Goal: Task Accomplishment & Management: Complete application form

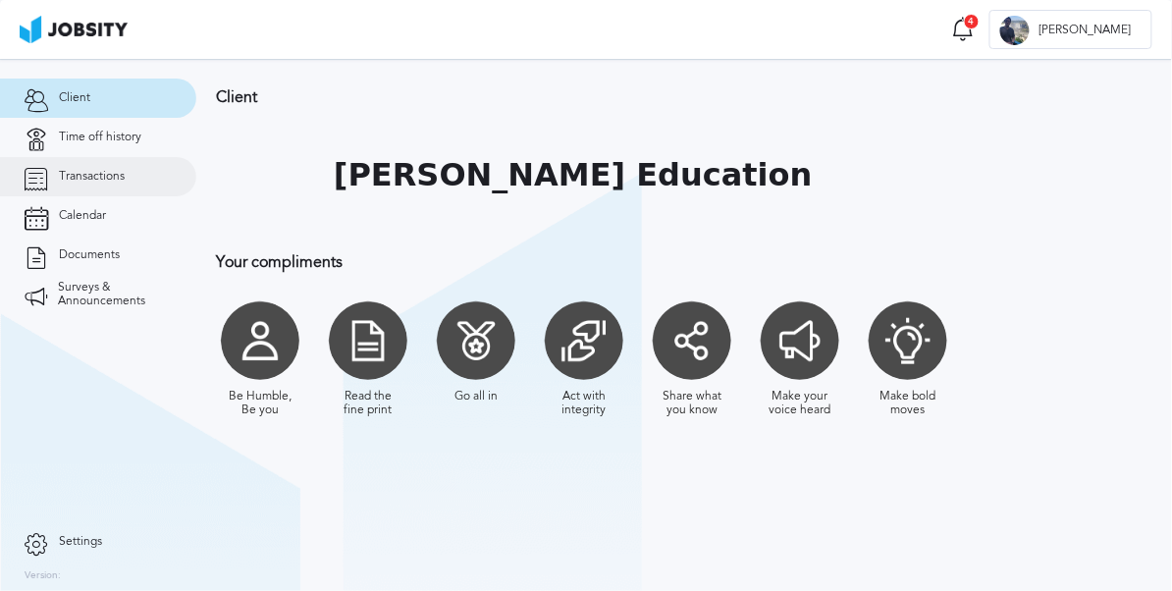
click at [120, 170] on span "Transactions" at bounding box center [92, 177] width 66 height 14
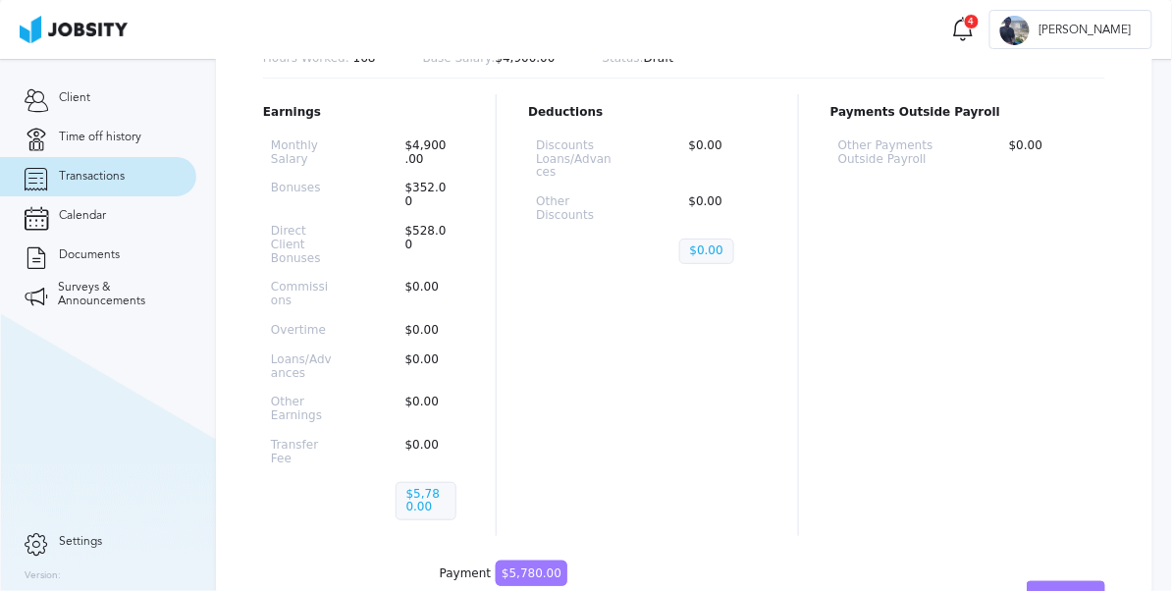
scroll to position [219, 0]
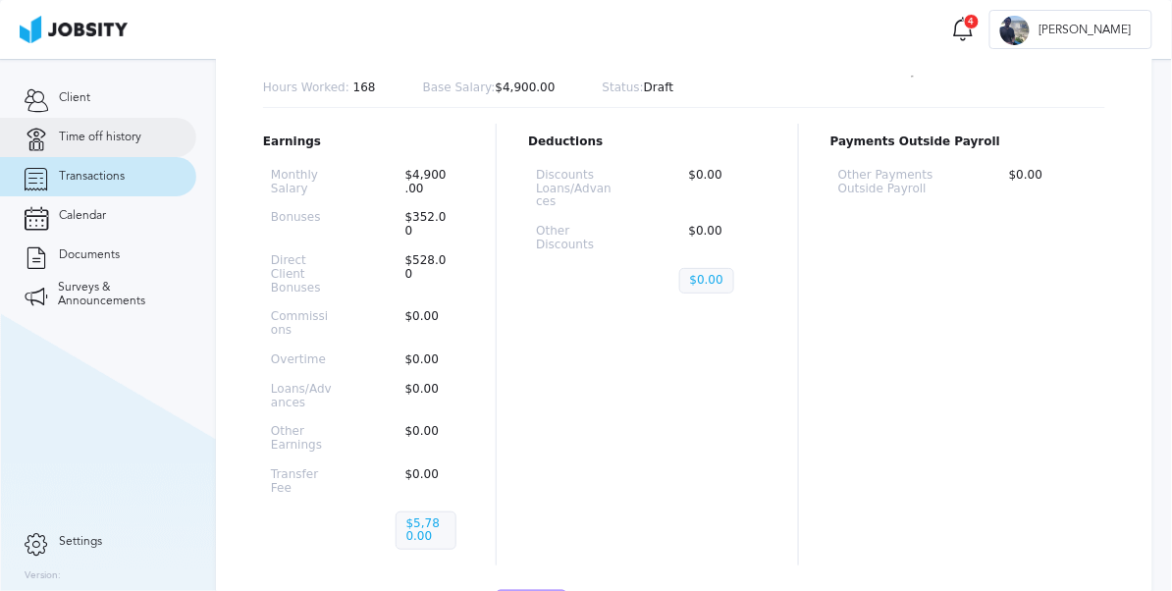
click at [39, 144] on icon at bounding box center [37, 138] width 25 height 18
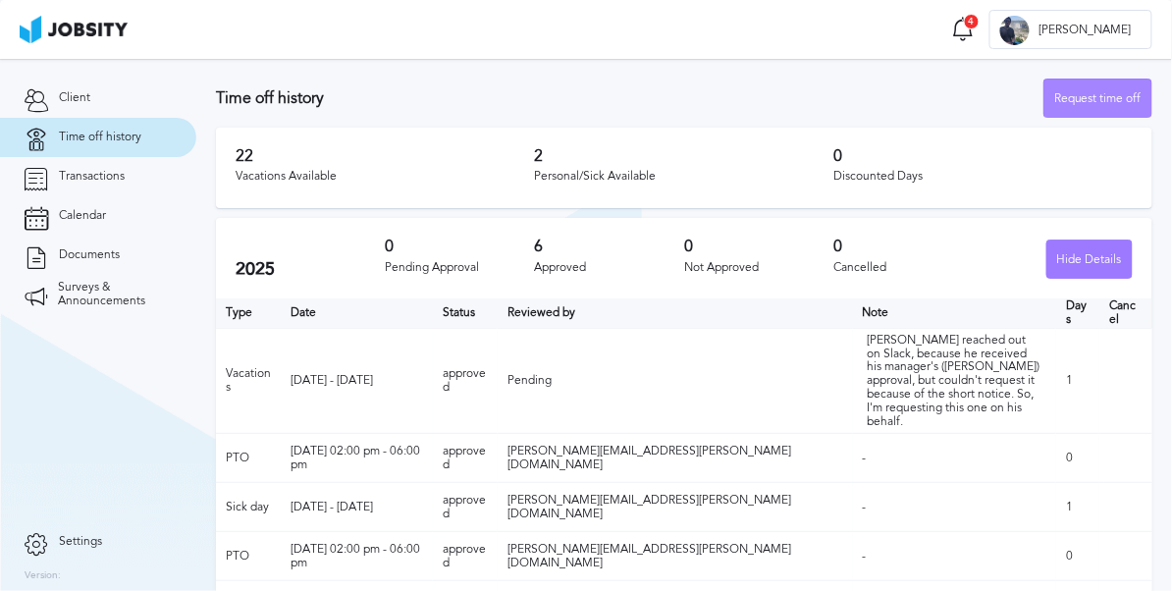
click at [1066, 103] on div "Request time off" at bounding box center [1098, 99] width 107 height 39
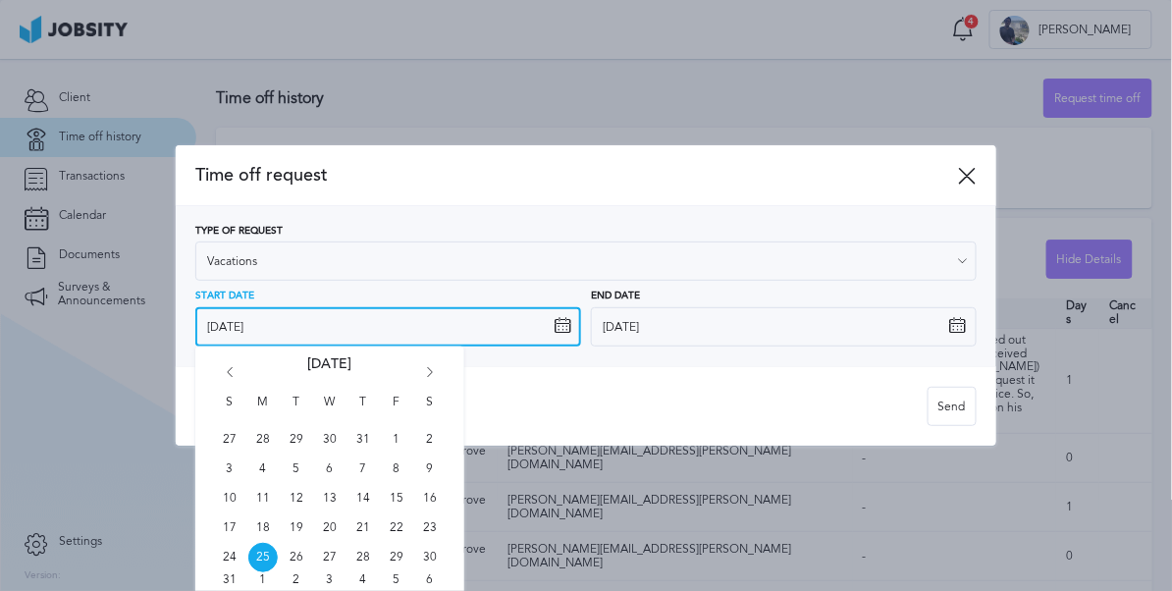
click at [458, 330] on input "[DATE]" at bounding box center [388, 326] width 386 height 39
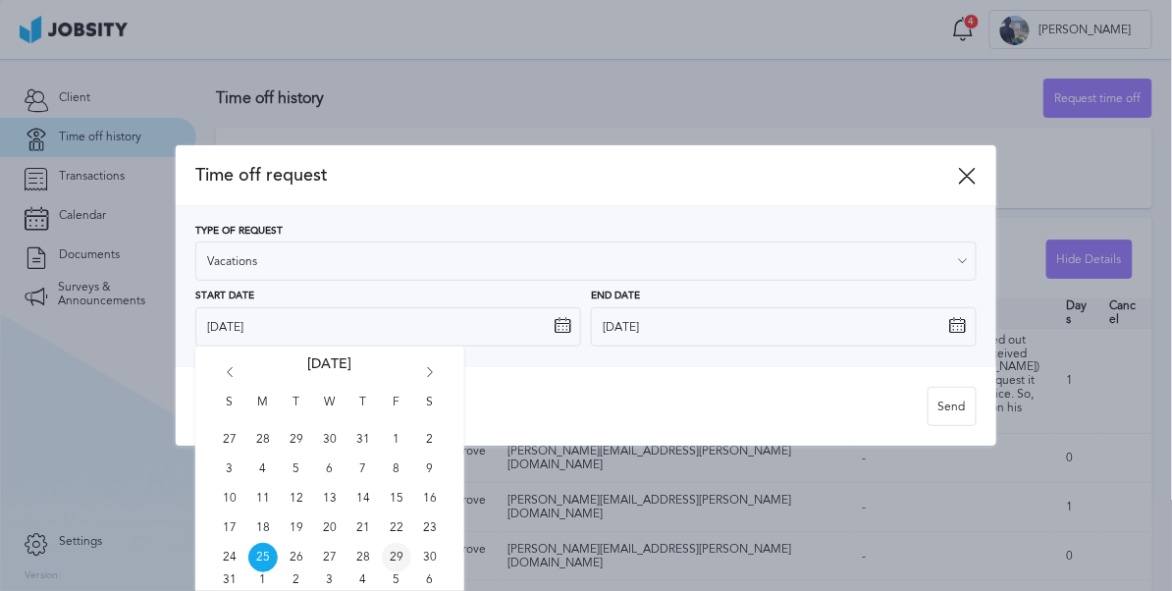
click at [396, 554] on span "29" at bounding box center [396, 557] width 29 height 29
type input "[DATE]"
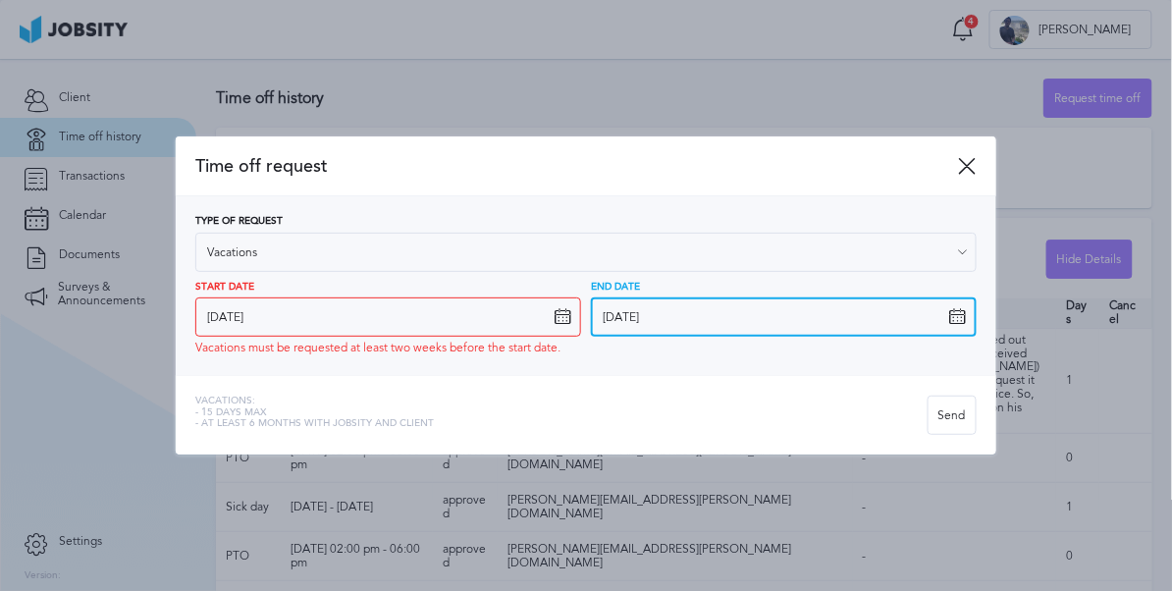
click at [646, 326] on input "[DATE]" at bounding box center [784, 317] width 386 height 39
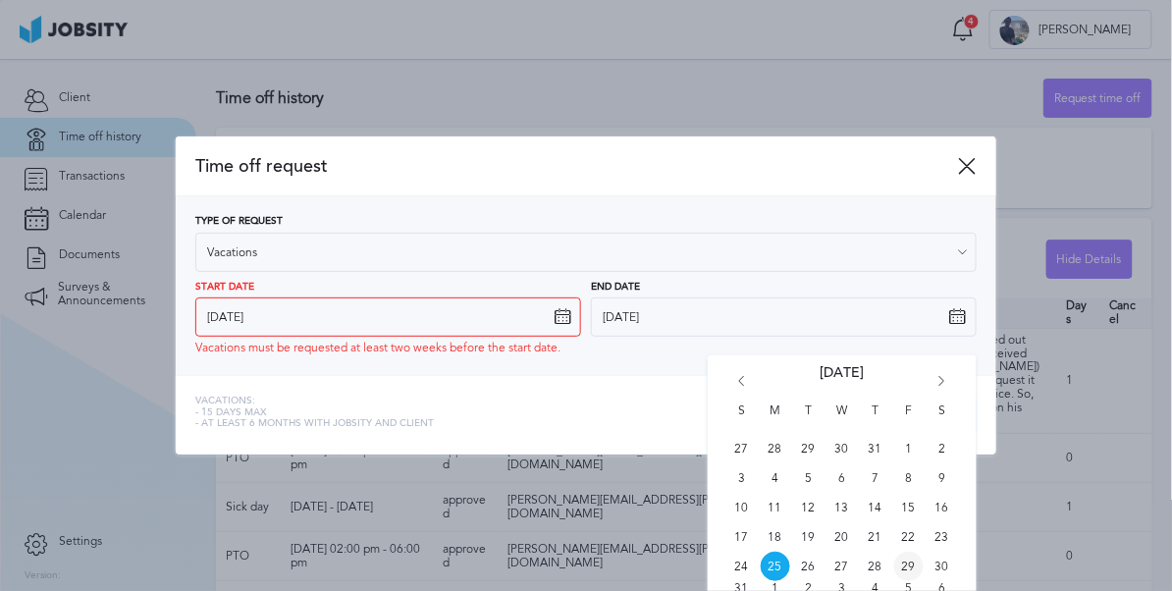
click at [904, 566] on span "29" at bounding box center [909, 566] width 29 height 29
type input "[DATE]"
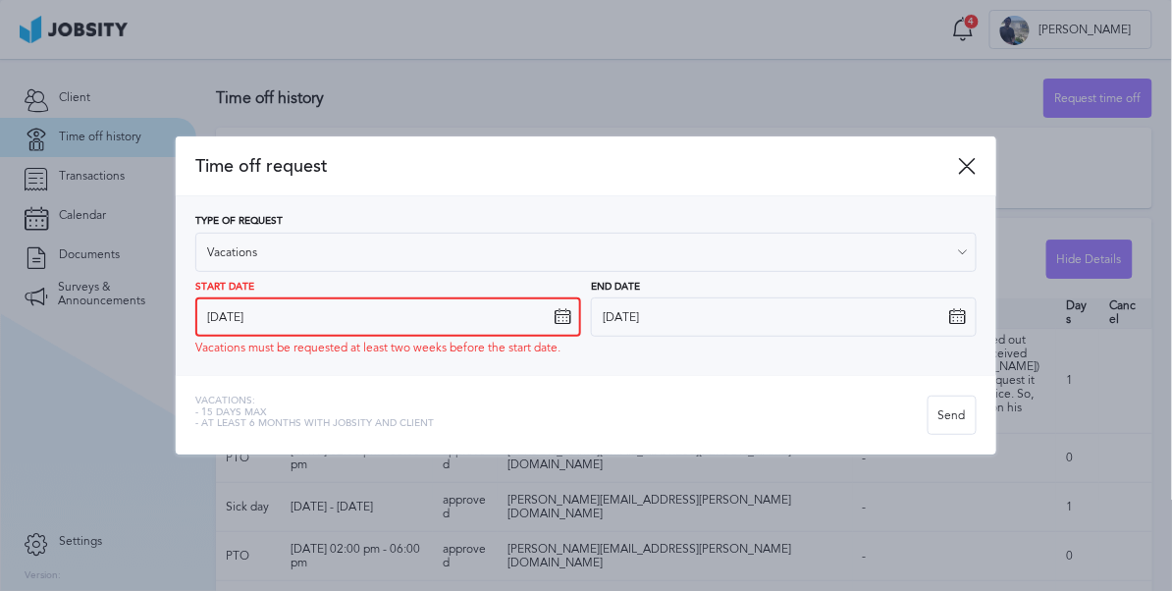
click at [303, 325] on input "[DATE]" at bounding box center [388, 317] width 386 height 39
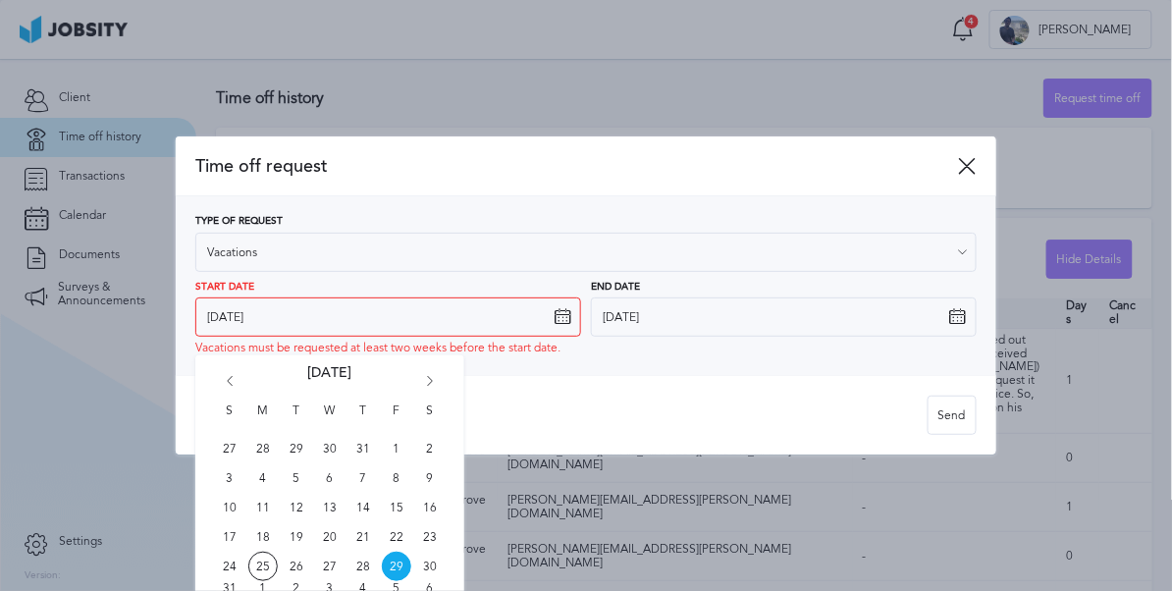
click at [429, 385] on icon "Go forward 1 month" at bounding box center [430, 385] width 18 height 18
click at [268, 449] on span "1" at bounding box center [262, 448] width 29 height 29
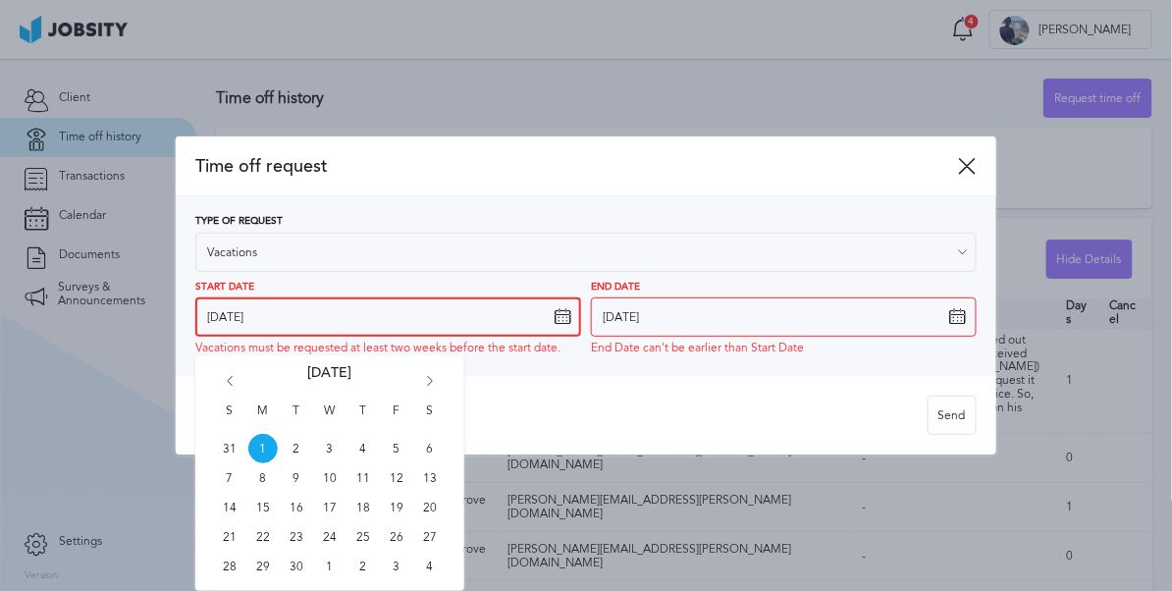
click at [326, 322] on input "[DATE]" at bounding box center [388, 317] width 386 height 39
click at [269, 480] on span "8" at bounding box center [262, 477] width 29 height 29
type input "[DATE]"
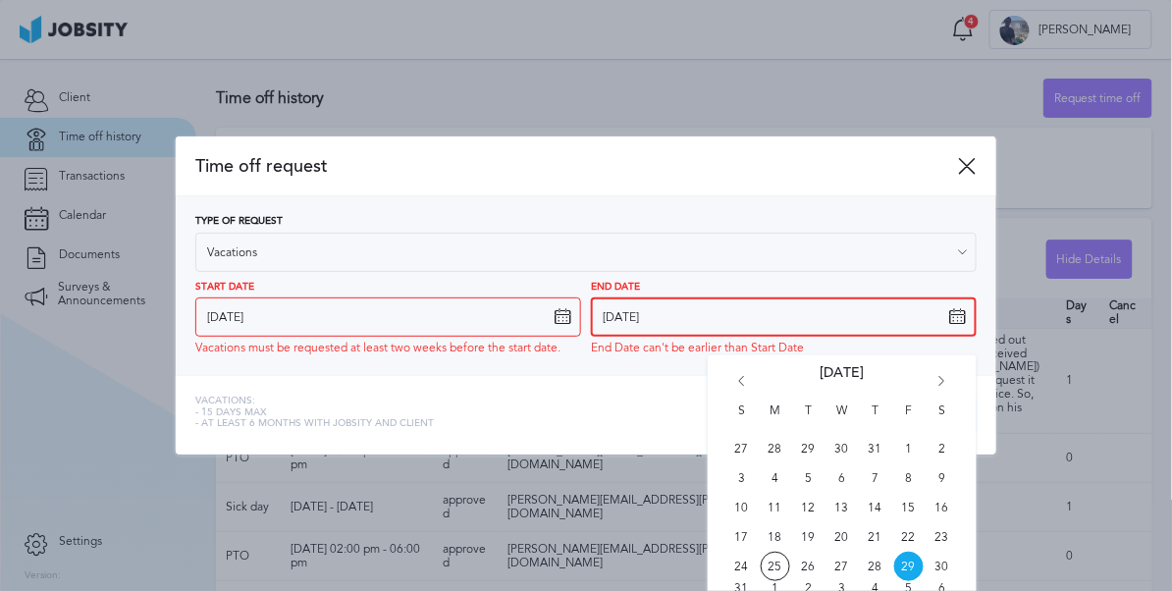
click at [668, 308] on input "[DATE]" at bounding box center [784, 317] width 386 height 39
click at [938, 390] on icon "Go forward 1 month" at bounding box center [943, 385] width 18 height 18
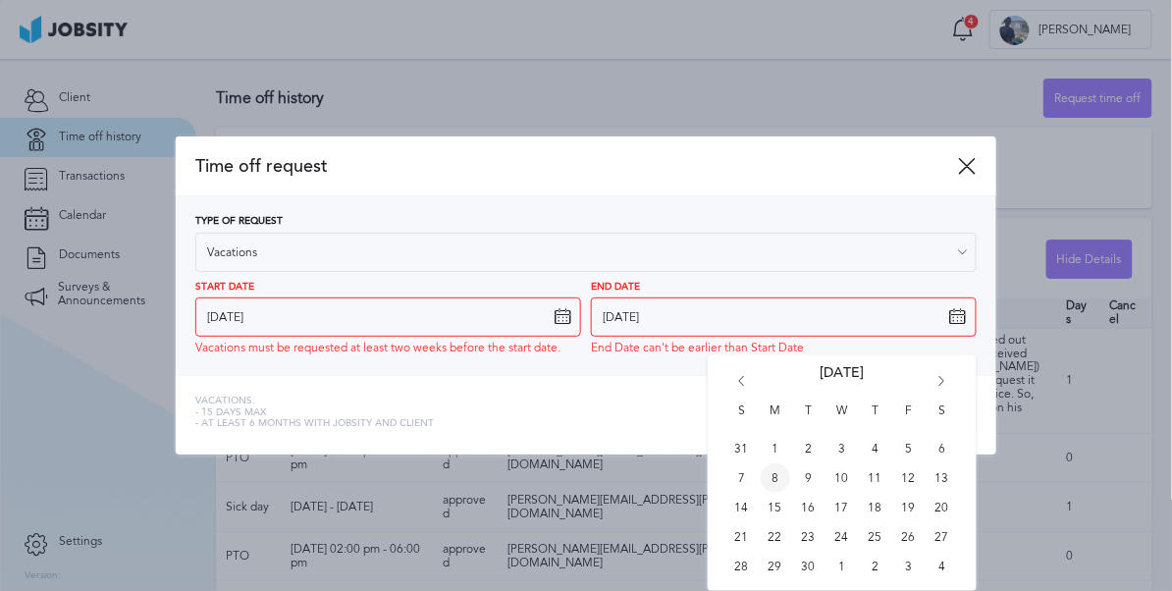
click at [774, 482] on span "8" at bounding box center [775, 477] width 29 height 29
type input "[DATE]"
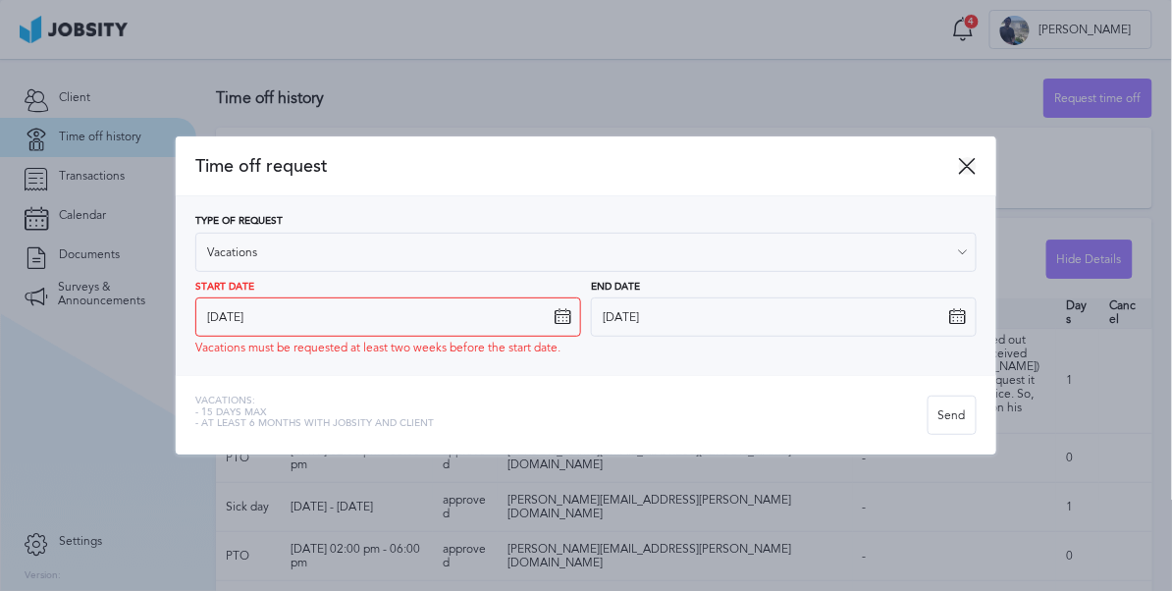
click at [966, 163] on icon at bounding box center [968, 166] width 18 height 18
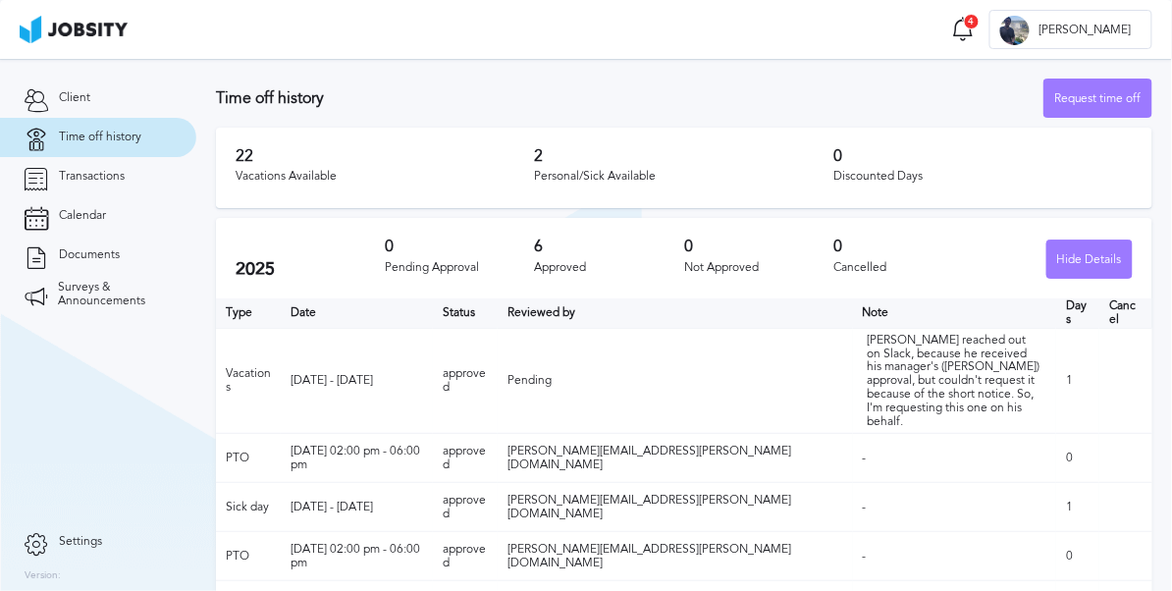
click at [573, 367] on td "Pending" at bounding box center [675, 381] width 355 height 106
